Goal: Transaction & Acquisition: Book appointment/travel/reservation

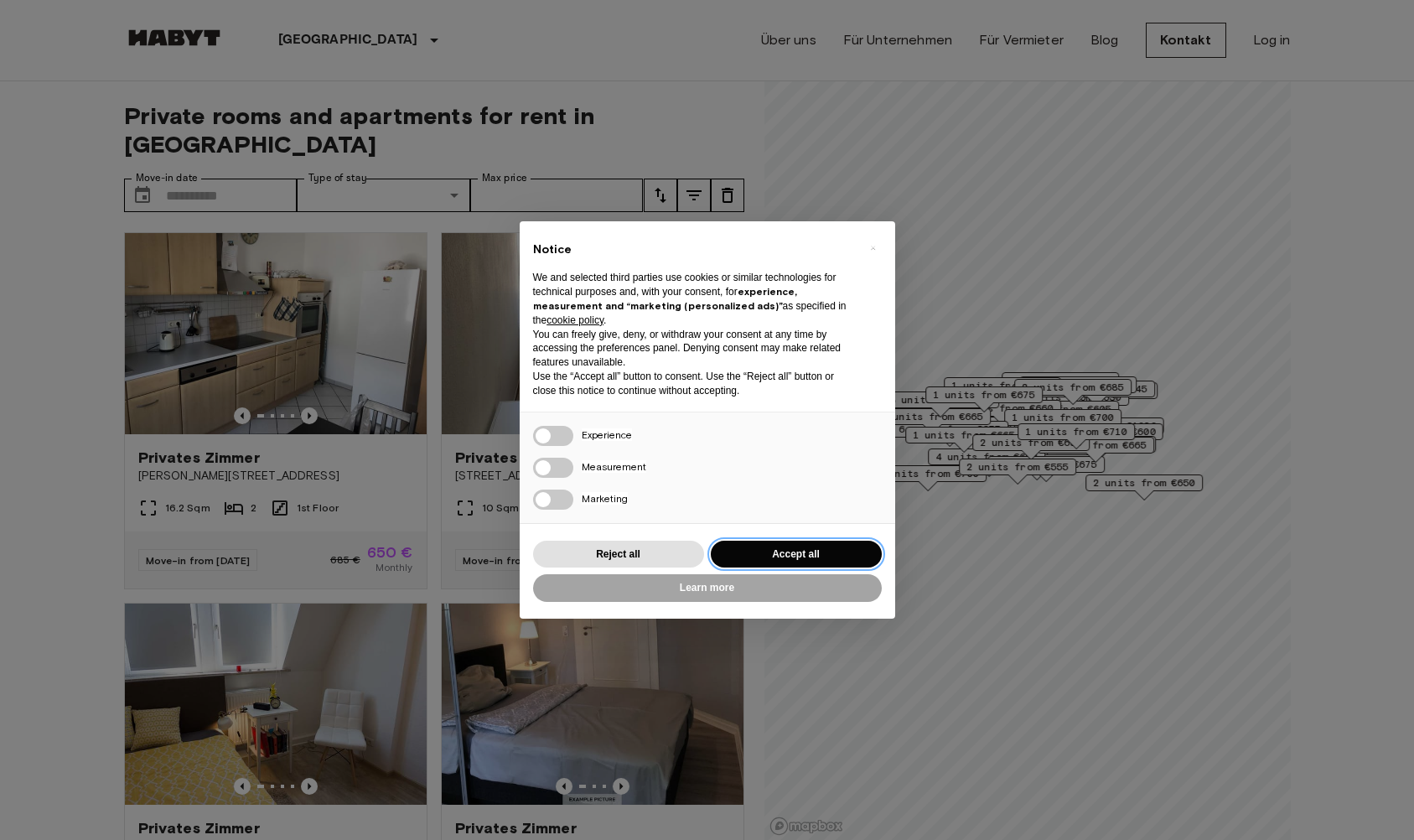
click at [801, 556] on button "Accept all" at bounding box center [796, 554] width 171 height 28
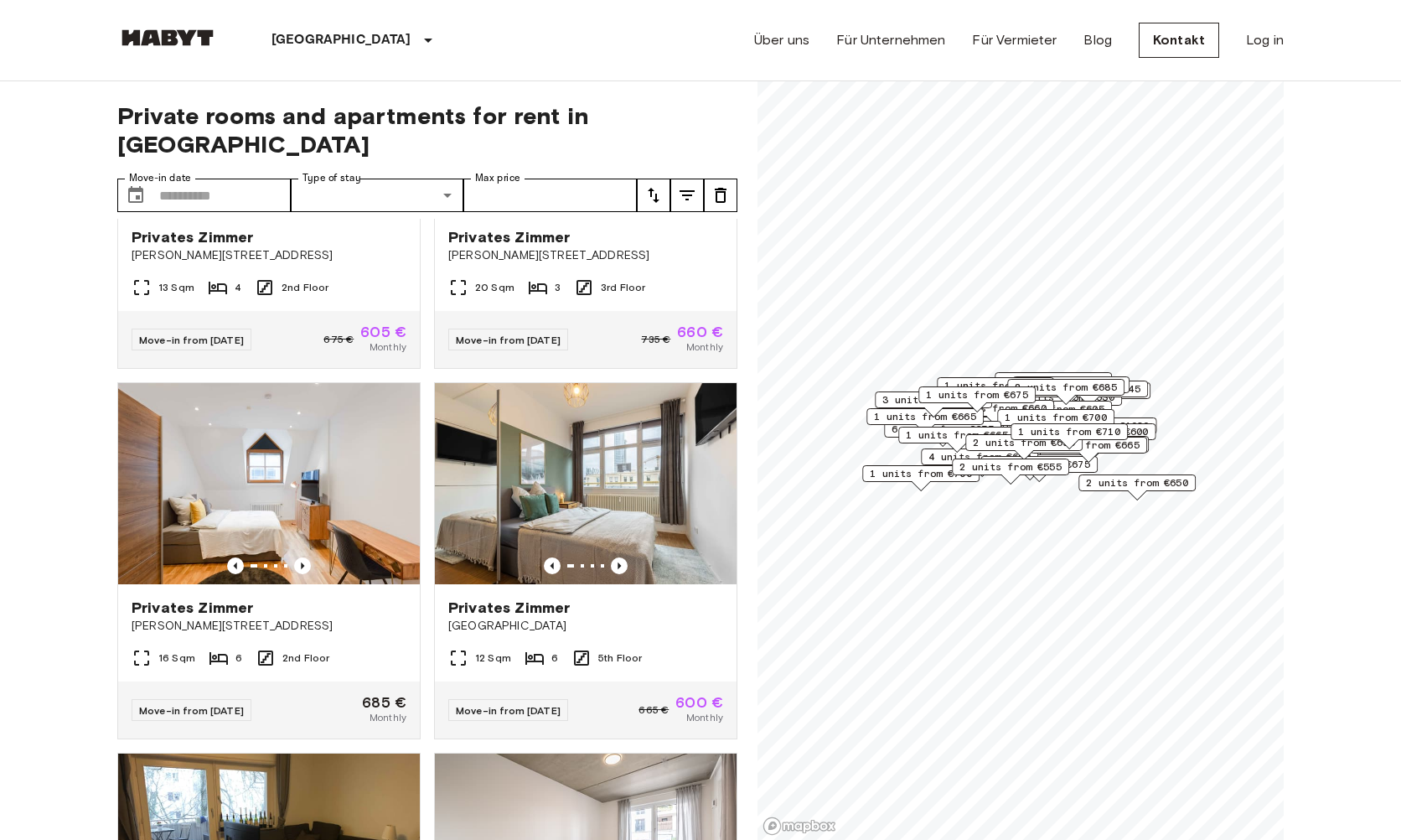
scroll to position [3643, 0]
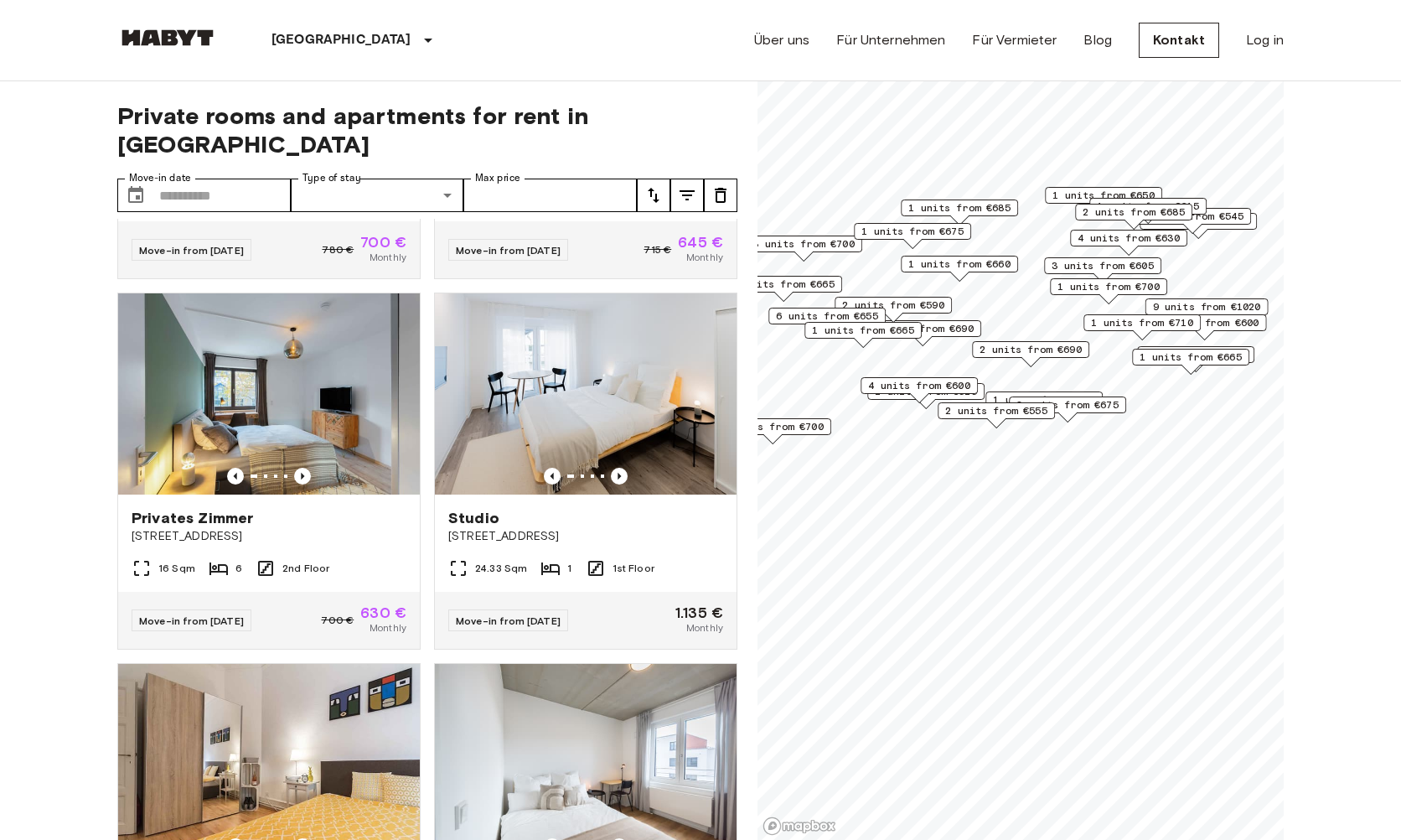
scroll to position [3264, 0]
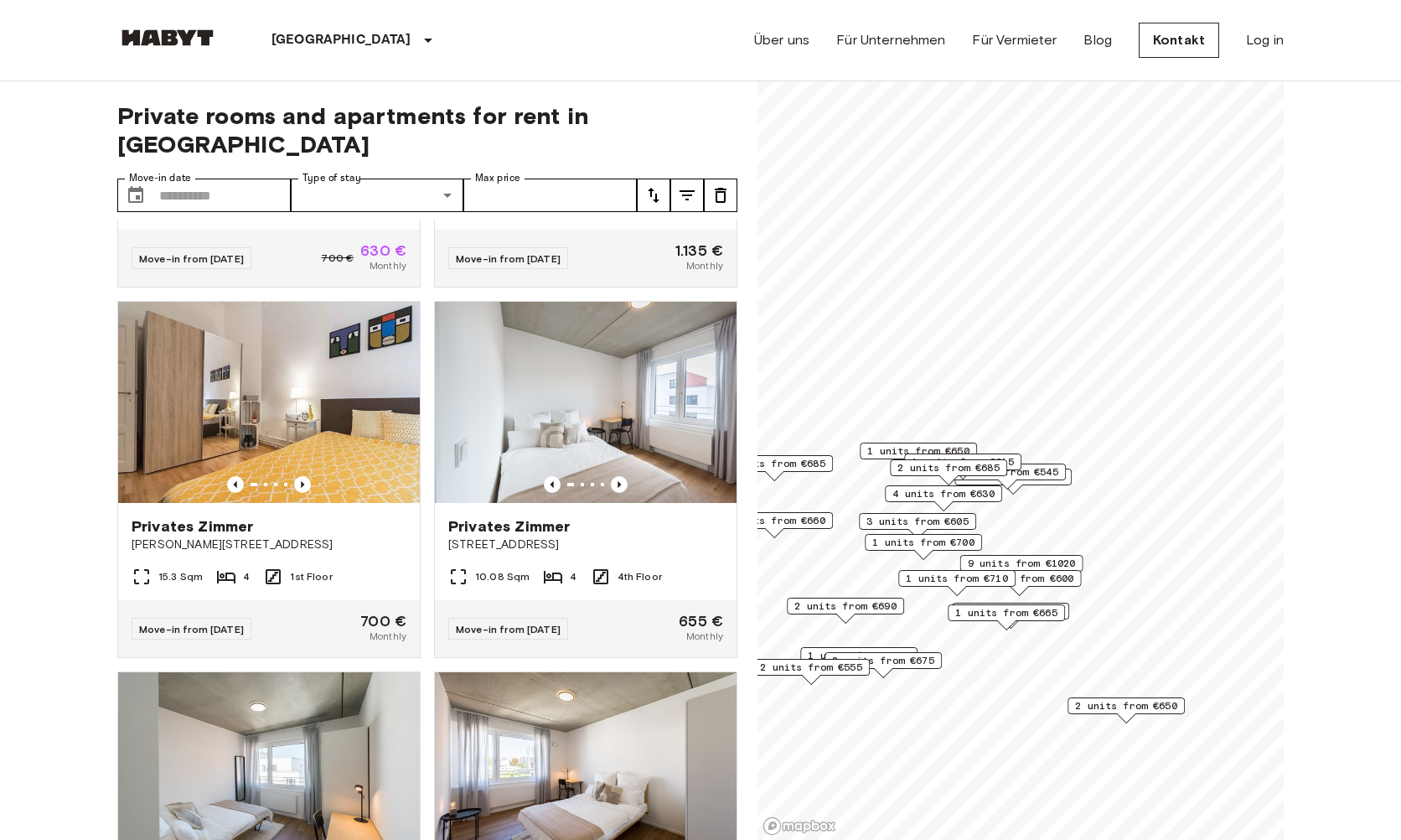
scroll to position [2885, 0]
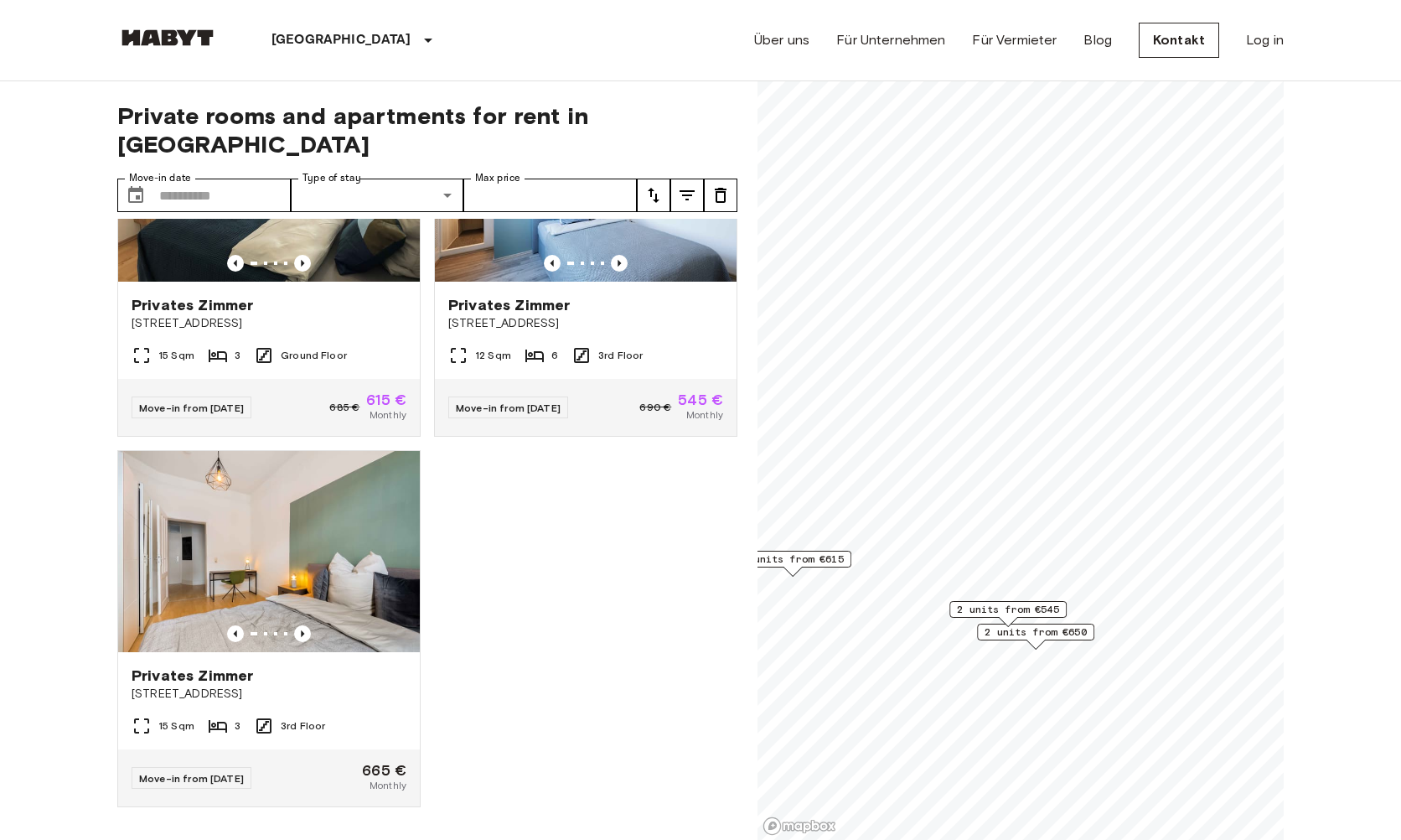
scroll to position [532, 0]
